Goal: Task Accomplishment & Management: Manage account settings

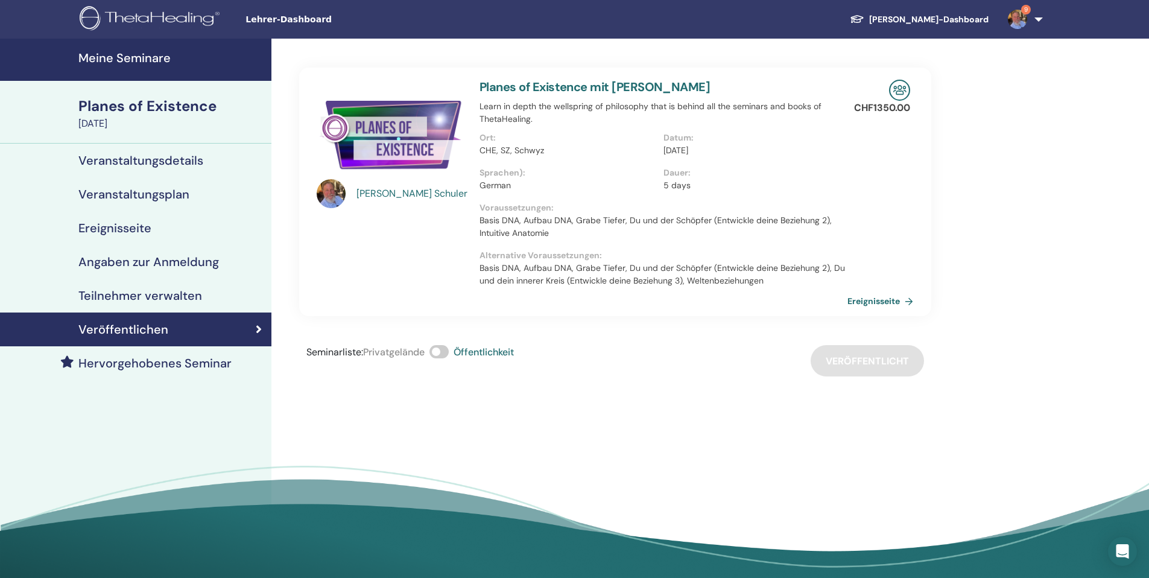
click at [116, 59] on h4 "Meine Seminare" at bounding box center [171, 58] width 186 height 14
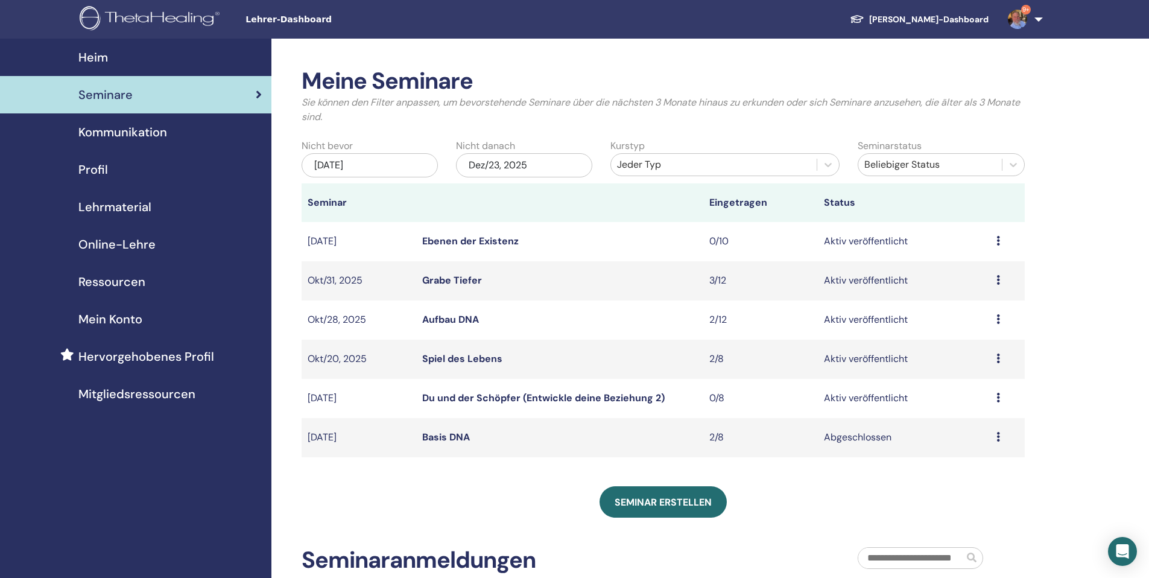
click at [999, 401] on icon at bounding box center [999, 398] width 4 height 10
click at [968, 465] on p "Absagen" at bounding box center [966, 465] width 49 height 14
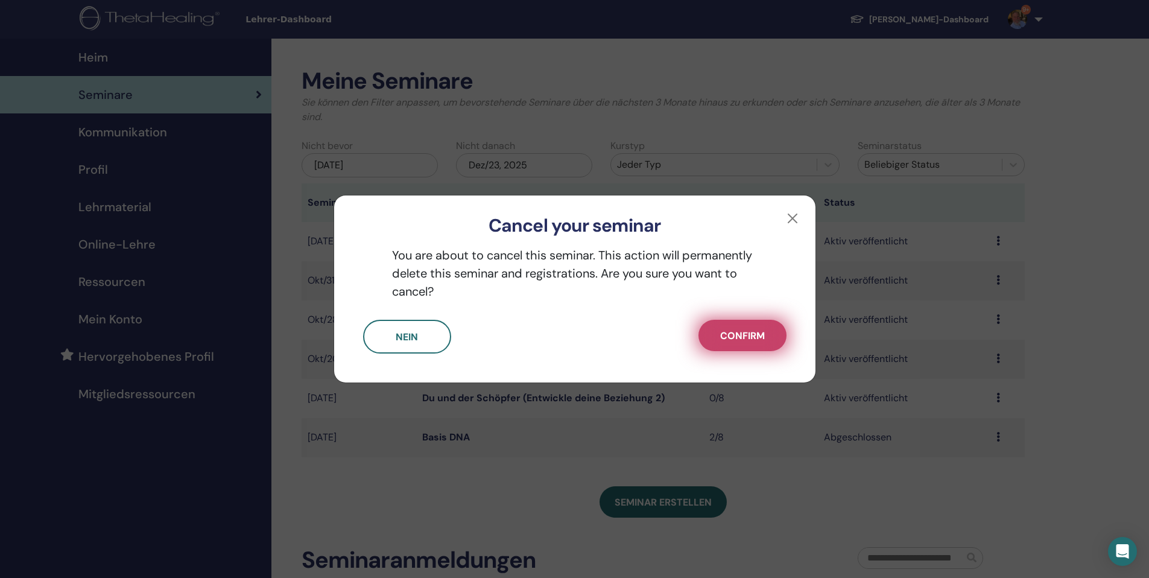
click at [746, 338] on span "Confirm" at bounding box center [742, 335] width 45 height 13
